Goal: Task Accomplishment & Management: Complete application form

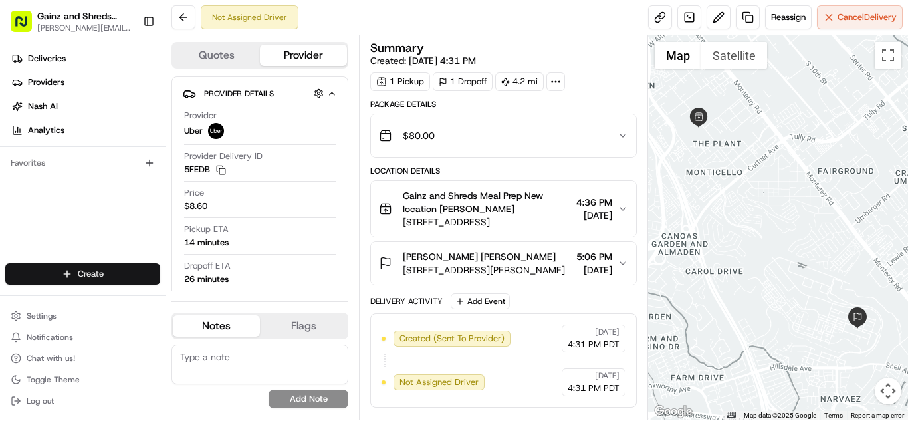
click at [111, 269] on html "Gainz and Shreds Meal Prep [PERSON_NAME][EMAIL_ADDRESS][DOMAIN_NAME] Toggle Sid…" at bounding box center [454, 210] width 908 height 421
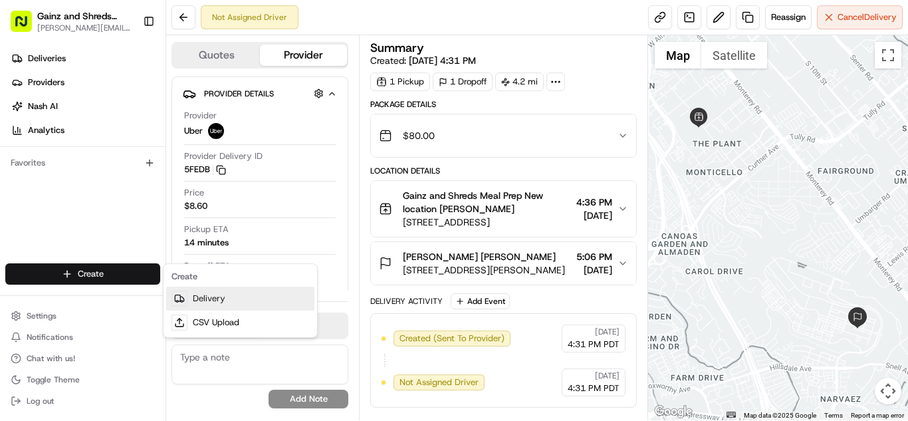
click at [271, 299] on link "Delivery" at bounding box center [240, 299] width 148 height 24
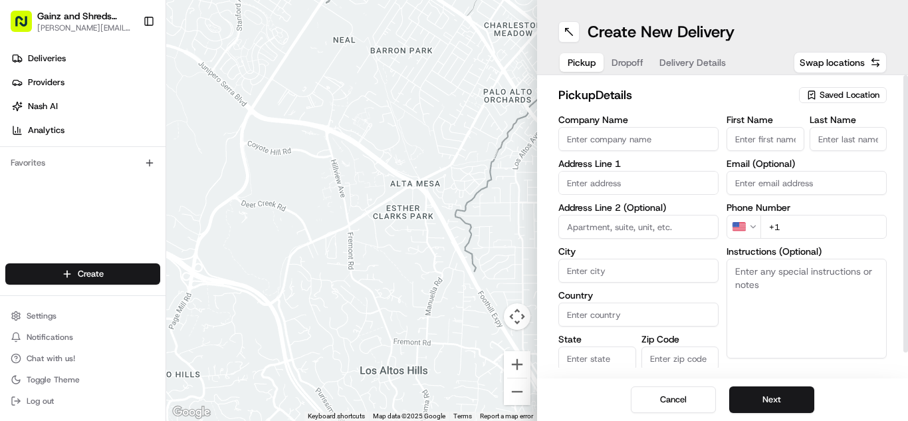
click at [855, 94] on span "Saved Location" at bounding box center [850, 95] width 60 height 12
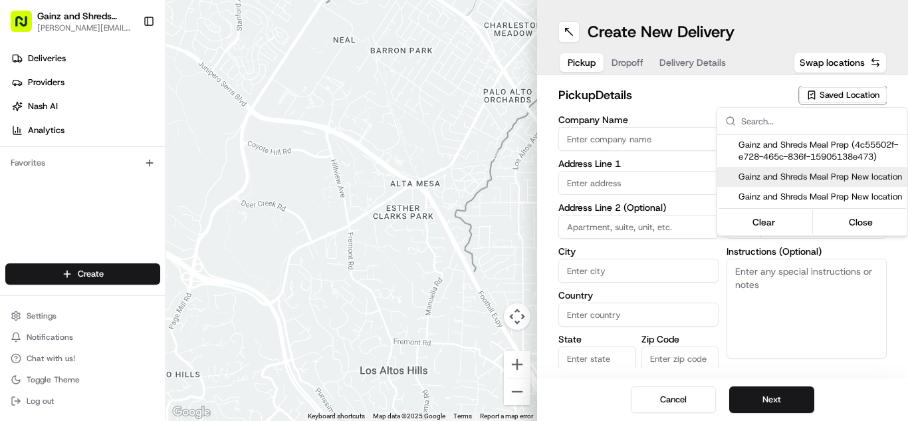
click at [790, 183] on span "Gainz and Shreds Meal Prep New location" at bounding box center [821, 177] width 164 height 12
type input "Gainz and Shreds Meal Prep New location"
type input "[STREET_ADDRESS]"
type input "[GEOGRAPHIC_DATA][PERSON_NAME]"
type input "US"
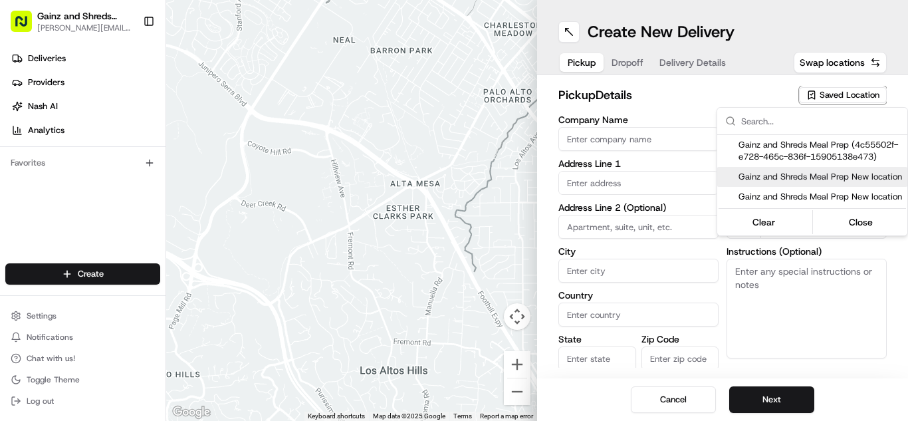
type input "CA"
type input "95125"
type input "[PERSON_NAME]"
type input "[PHONE_NUMBER]"
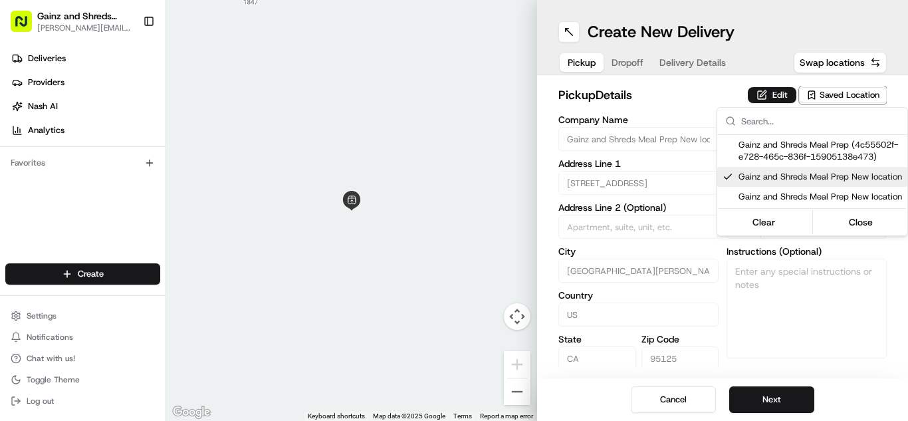
click at [764, 401] on html "Gainz and Shreds Meal Prep [PERSON_NAME][EMAIL_ADDRESS][DOMAIN_NAME] Toggle Sid…" at bounding box center [454, 210] width 908 height 421
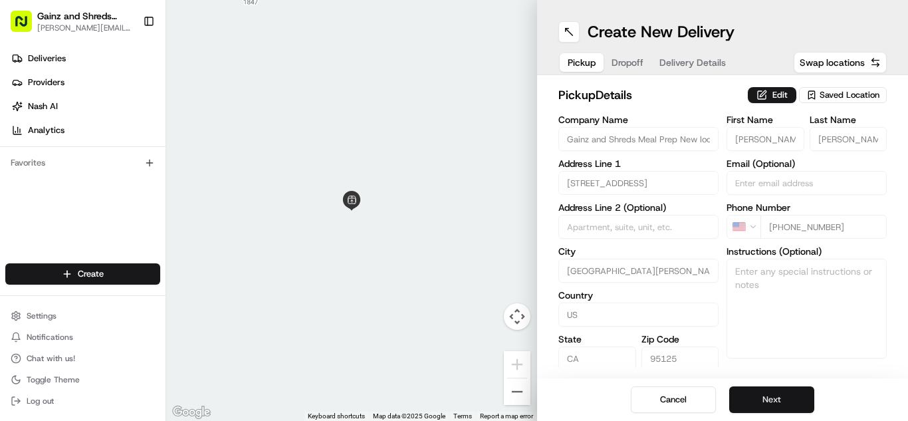
click at [758, 398] on button "Next" at bounding box center [772, 399] width 85 height 27
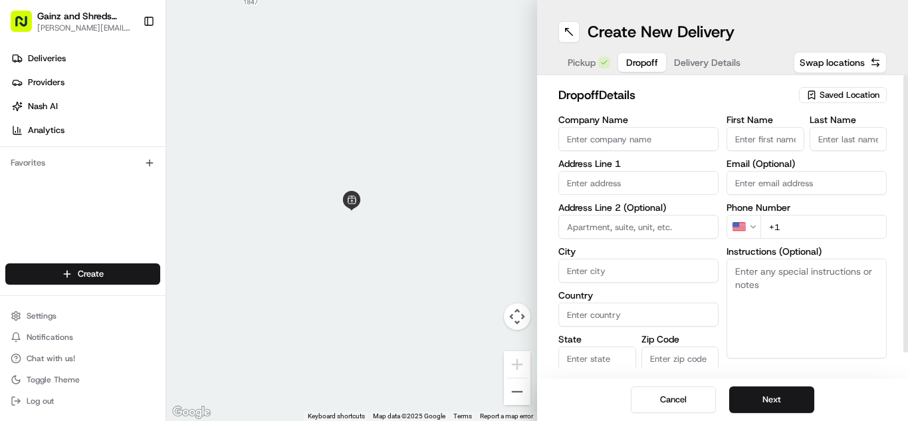
click at [866, 94] on span "Saved Location" at bounding box center [850, 95] width 60 height 12
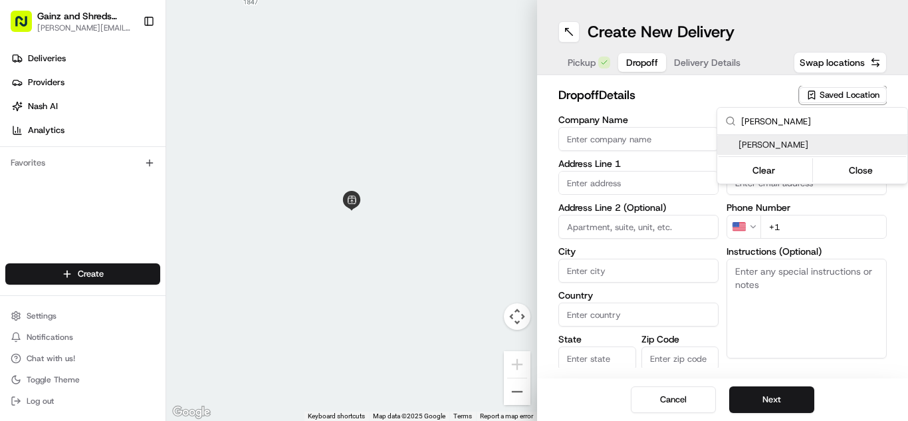
type input "[PERSON_NAME]"
click at [783, 143] on span "[PERSON_NAME]" at bounding box center [821, 145] width 164 height 12
type input "[PERSON_NAME]"
type input "[STREET_ADDRESS]"
type input "[GEOGRAPHIC_DATA][PERSON_NAME]"
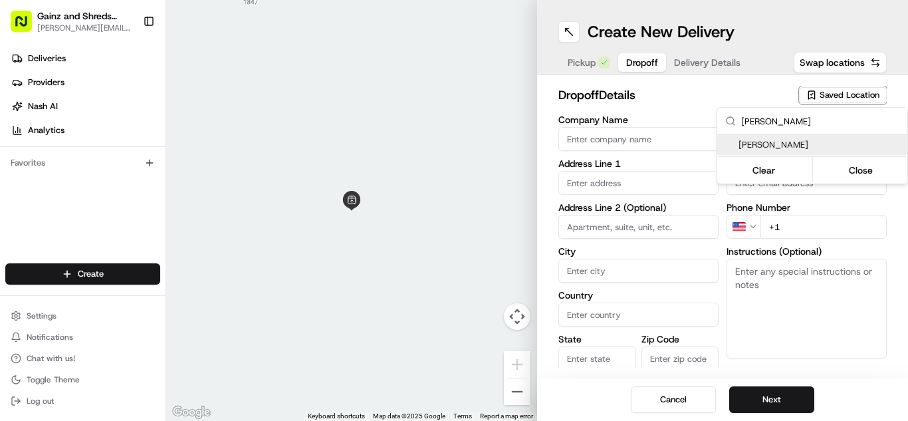
type input "US"
type input "CA"
type input "95138"
type input "[PERSON_NAME]"
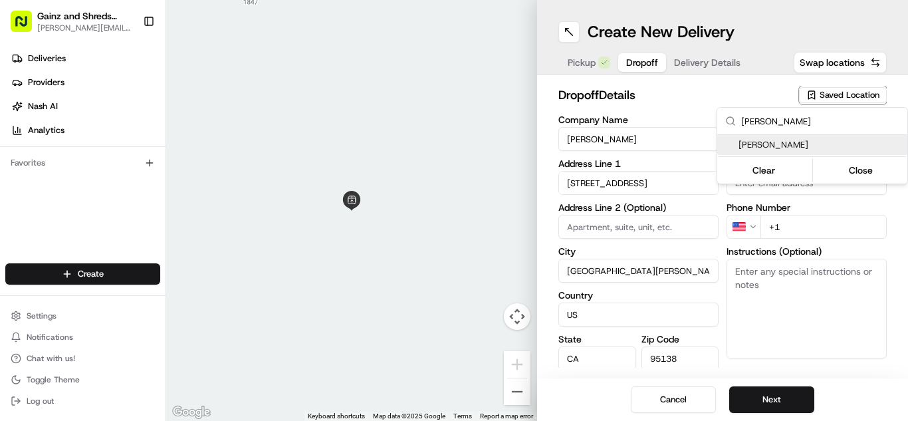
type input "[PHONE_NUMBER]"
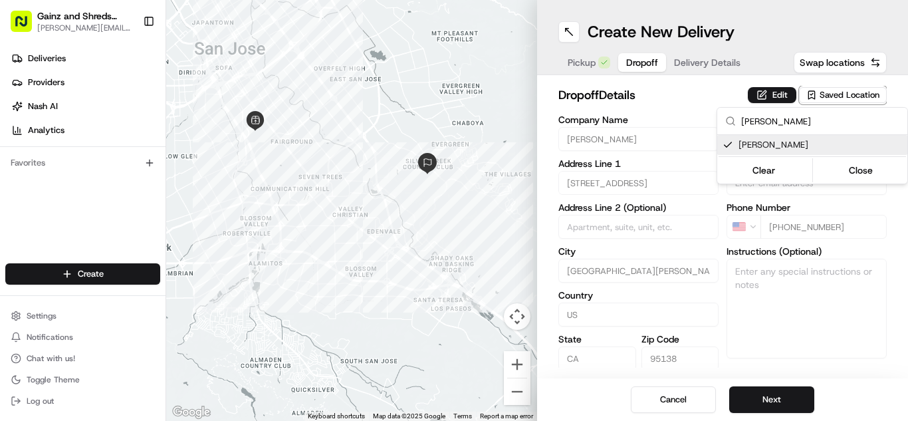
click at [764, 416] on html "Gainz and Shreds Meal Prep [PERSON_NAME][EMAIL_ADDRESS][DOMAIN_NAME] Toggle Sid…" at bounding box center [454, 210] width 908 height 421
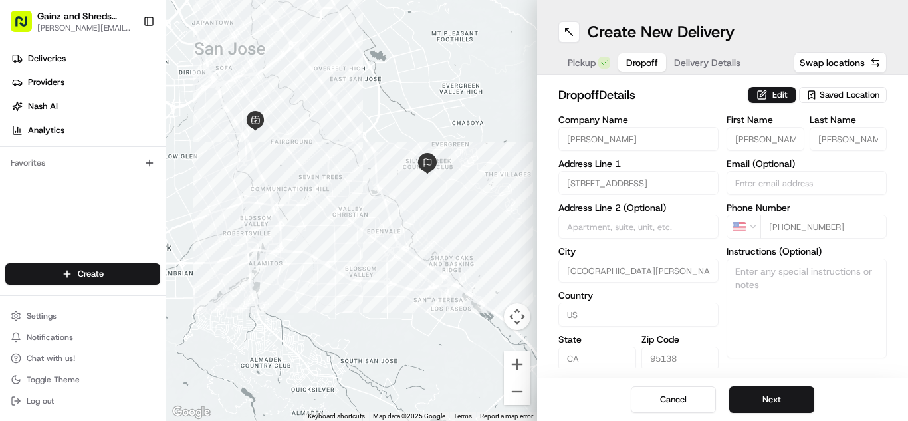
click at [764, 416] on div "Cancel Next" at bounding box center [722, 399] width 371 height 43
click at [761, 408] on button "Next" at bounding box center [772, 399] width 85 height 27
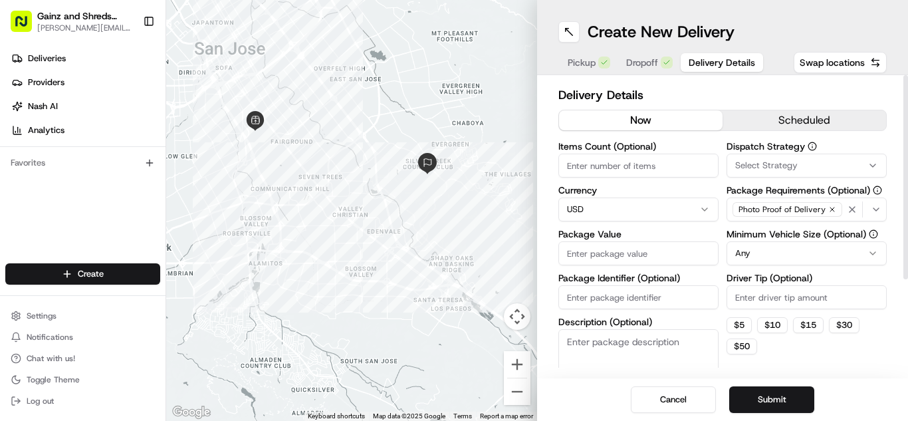
click at [653, 260] on input "Package Value" at bounding box center [639, 253] width 160 height 24
type input "80"
click at [779, 395] on button "Submit" at bounding box center [772, 399] width 85 height 27
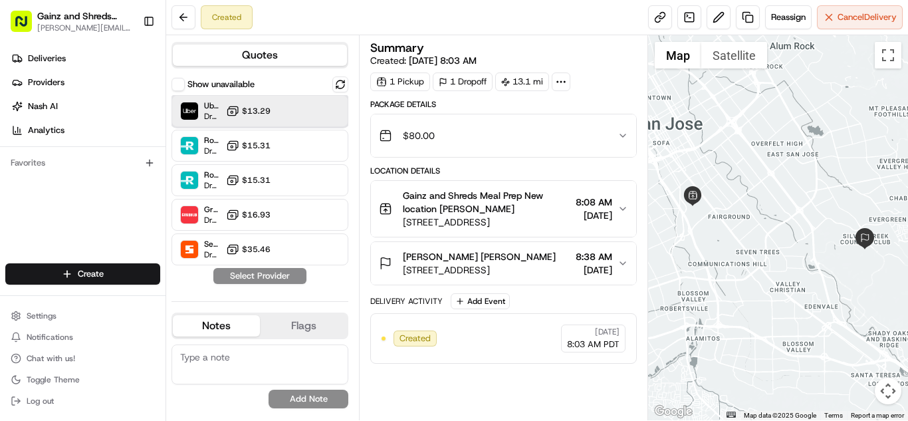
click at [279, 116] on div "Uber Dropoff ETA 51 minutes $13.29" at bounding box center [260, 111] width 177 height 32
click at [247, 276] on button "Assign Provider" at bounding box center [260, 276] width 94 height 16
